Goal: Task Accomplishment & Management: Manage account settings

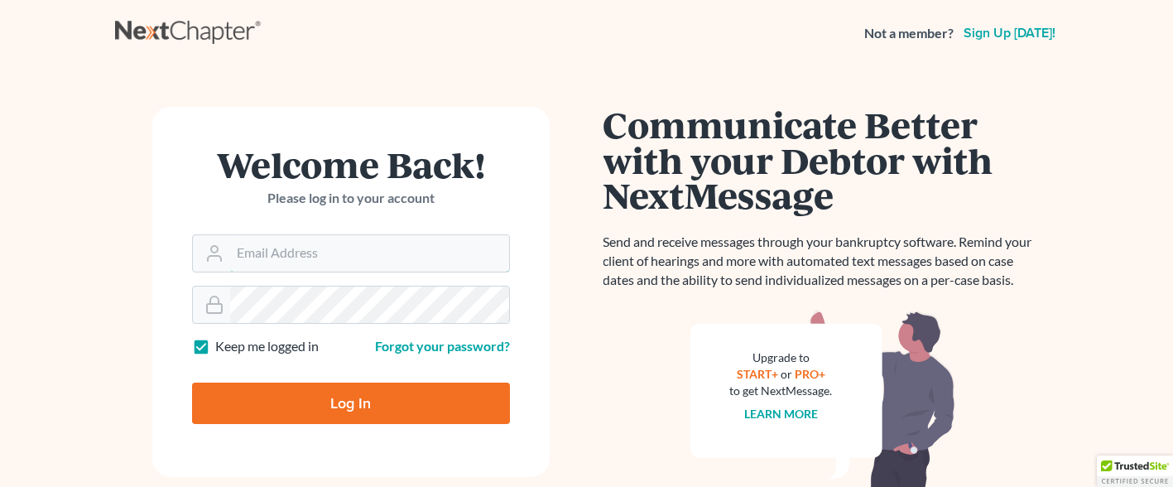
type input "[EMAIL_ADDRESS][DOMAIN_NAME]"
click at [396, 396] on input "Log In" at bounding box center [351, 402] width 318 height 41
type input "Thinking..."
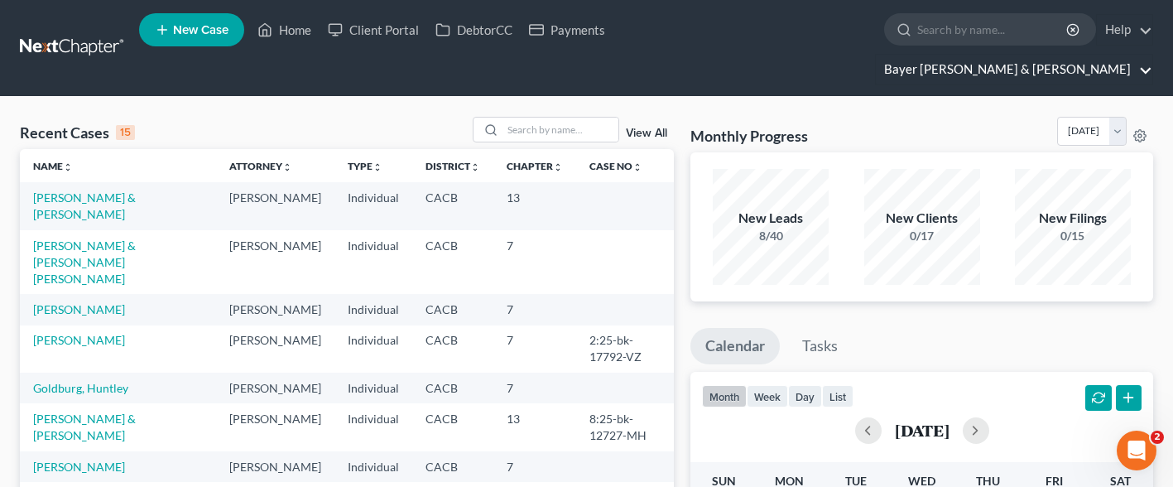
click at [1079, 55] on link "Bayer [PERSON_NAME] & [PERSON_NAME]" at bounding box center [1014, 70] width 276 height 30
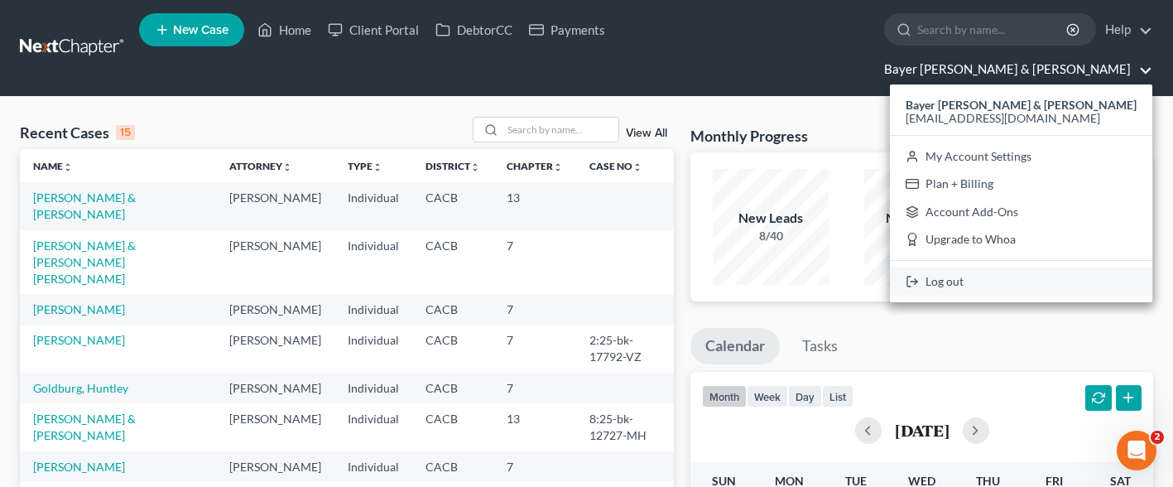
click at [1104, 267] on link "Log out" at bounding box center [1021, 281] width 262 height 28
